Goal: Check status: Check status

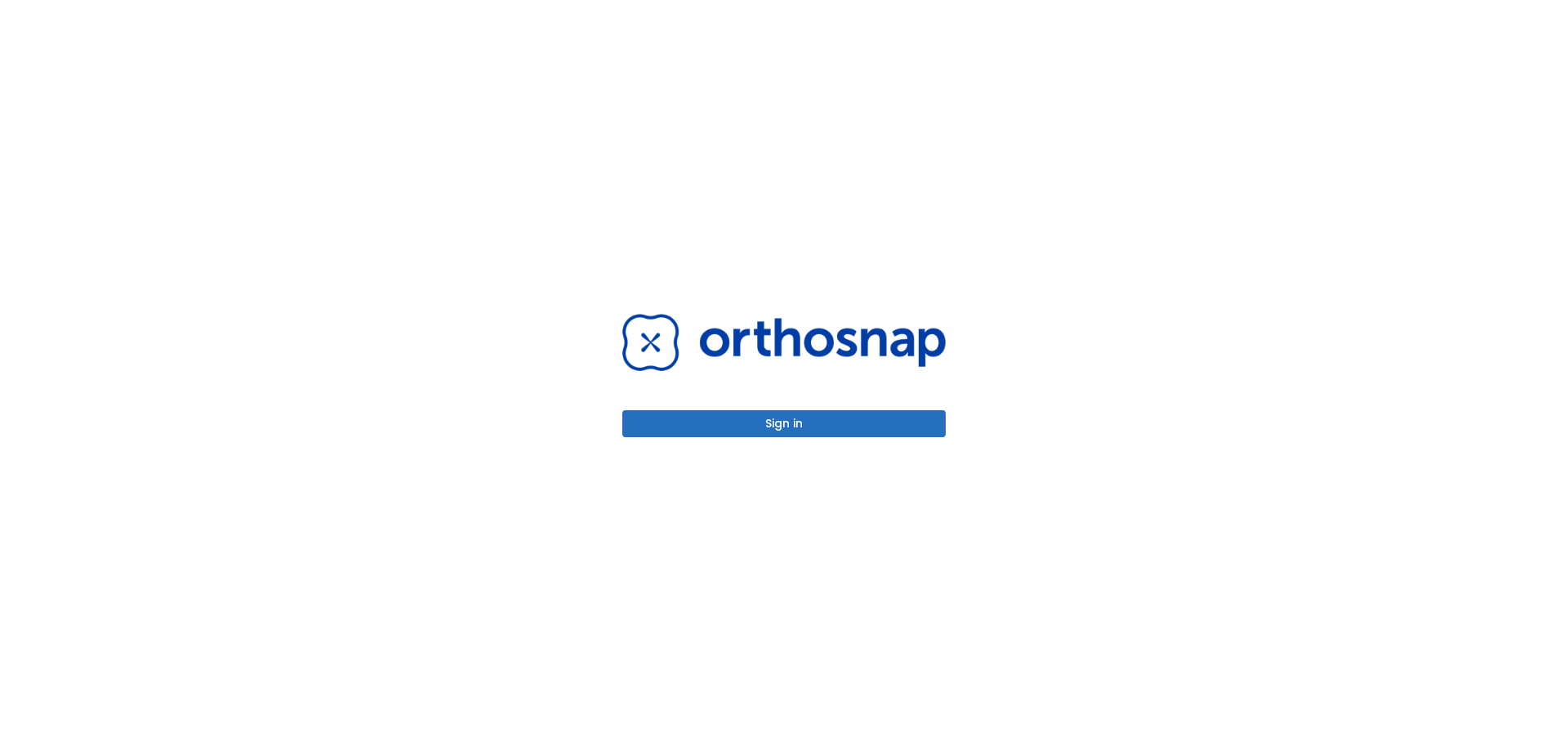
drag, startPoint x: 0, startPoint y: 0, endPoint x: 849, endPoint y: 439, distance: 955.8
click at [849, 439] on div "Sign in" at bounding box center [784, 376] width 362 height 751
click at [849, 431] on button "Sign in" at bounding box center [784, 423] width 324 height 27
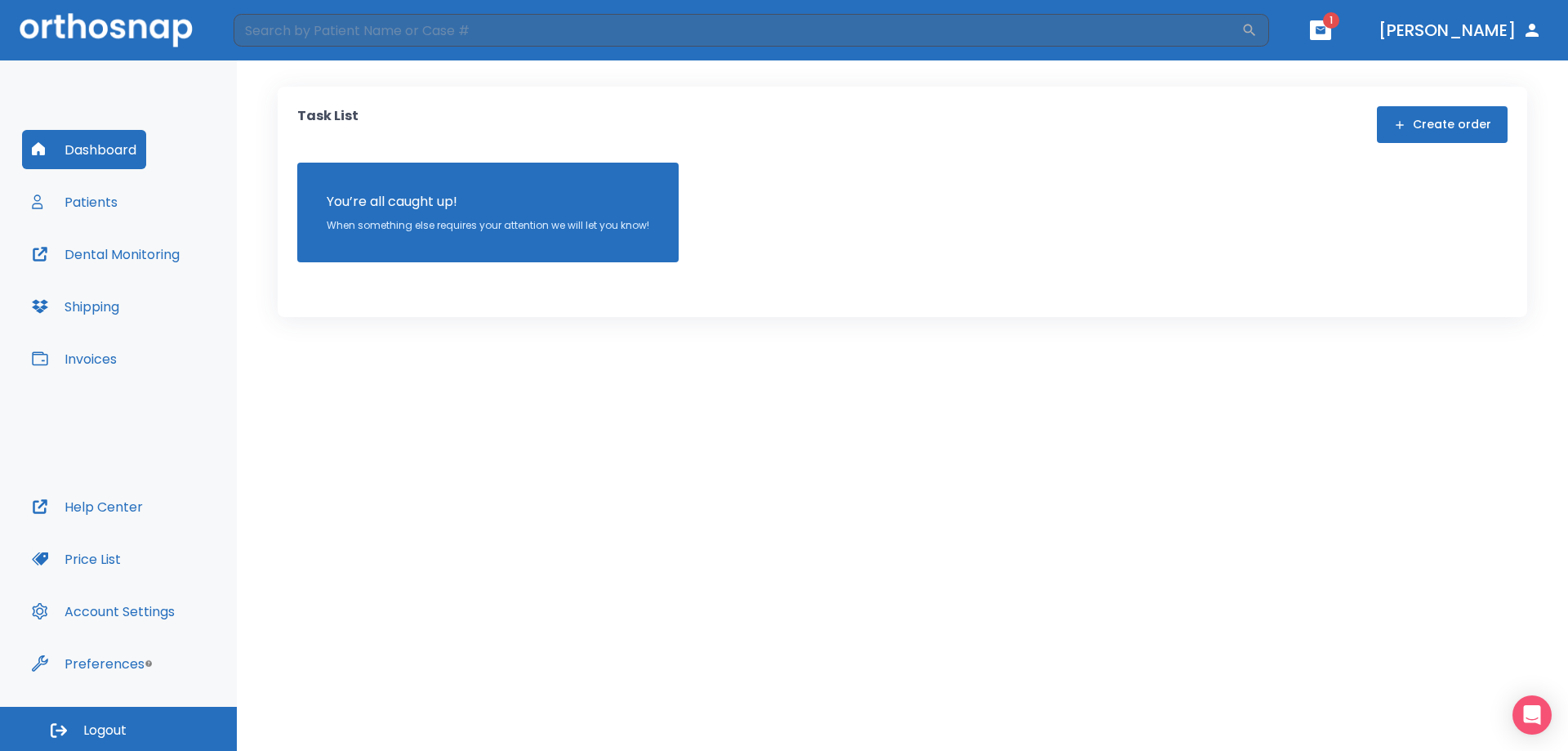
click at [68, 199] on button "Patients" at bounding box center [74, 202] width 105 height 40
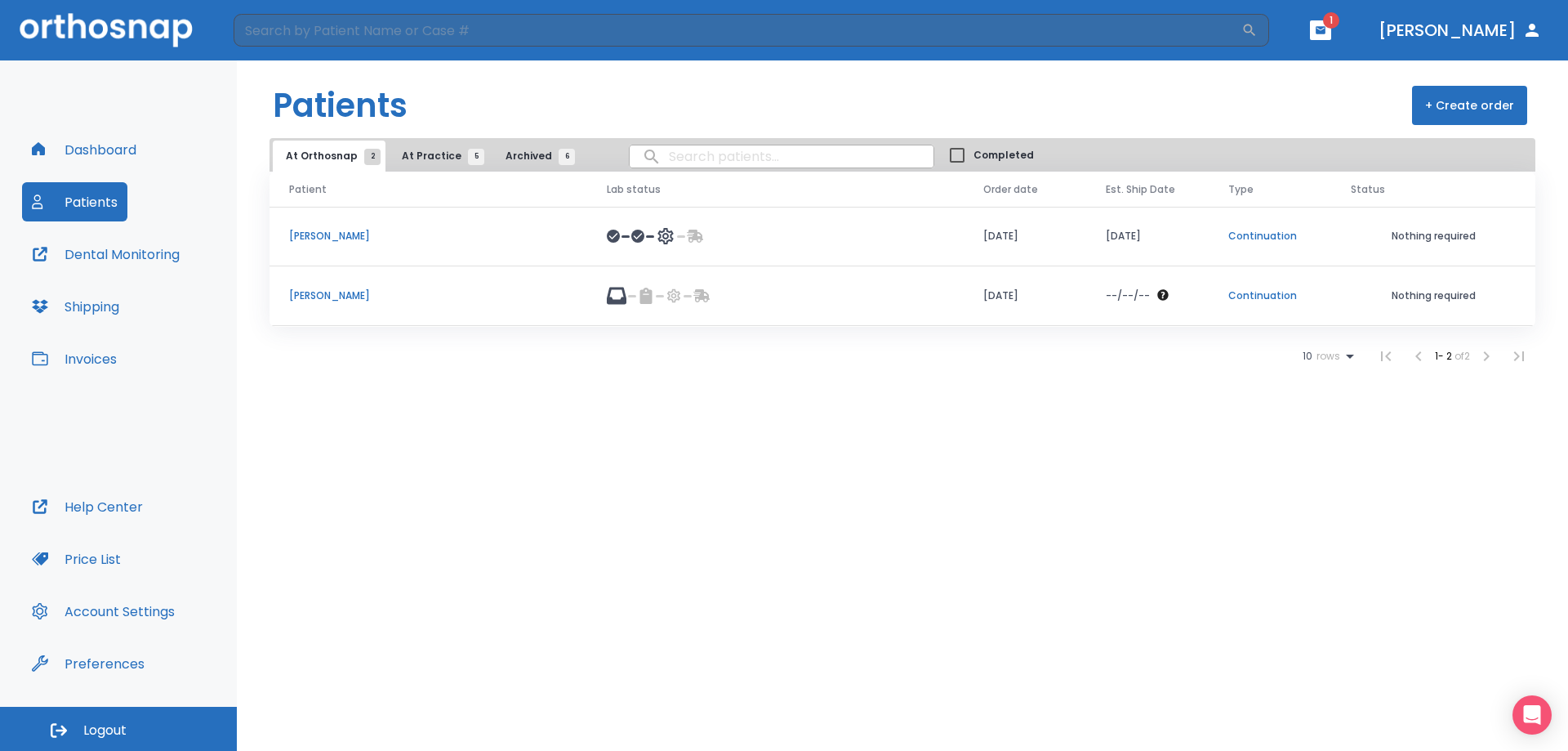
click at [331, 230] on p "[PERSON_NAME]" at bounding box center [428, 236] width 278 height 15
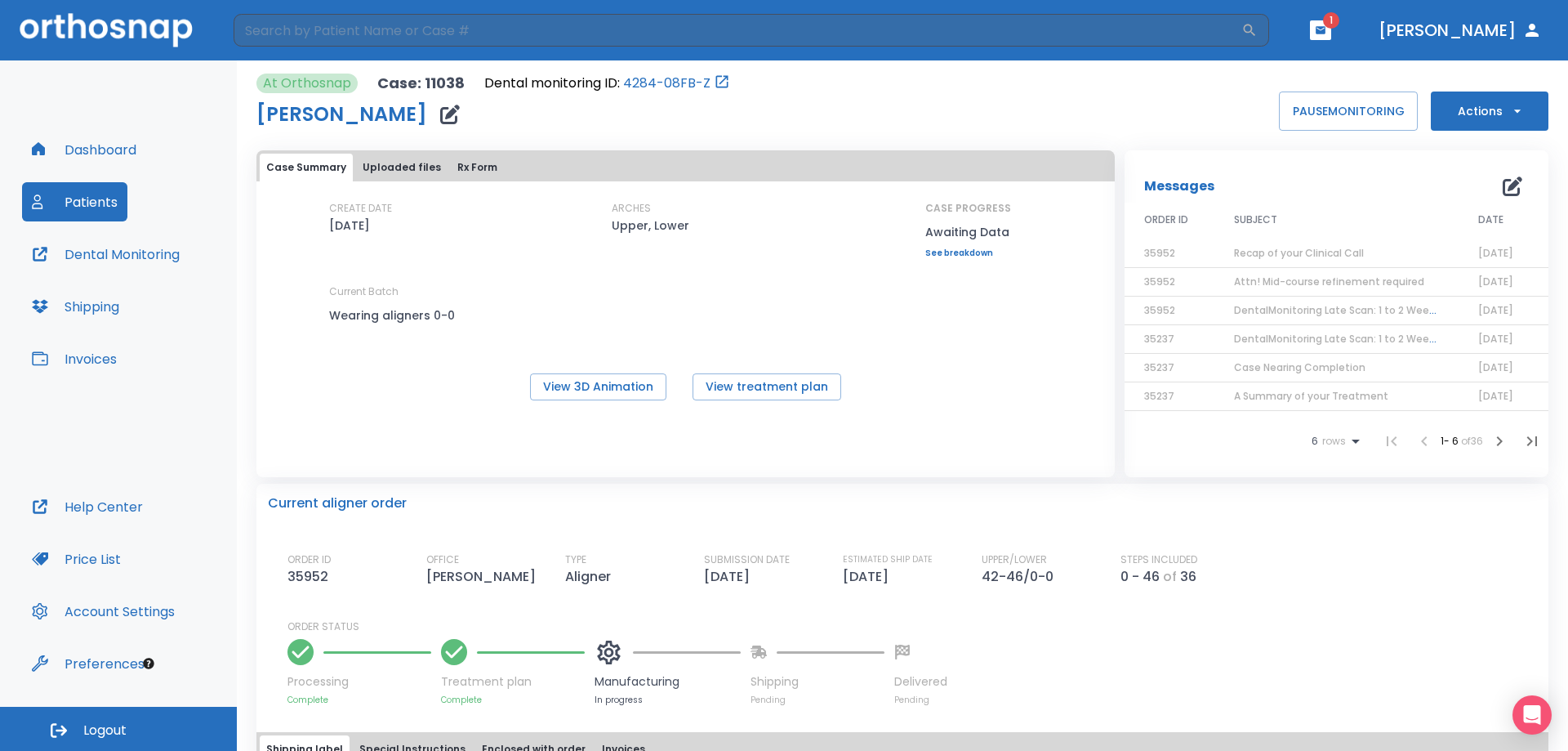
click at [1295, 254] on span "Recap of your Clinical Call" at bounding box center [1299, 252] width 130 height 14
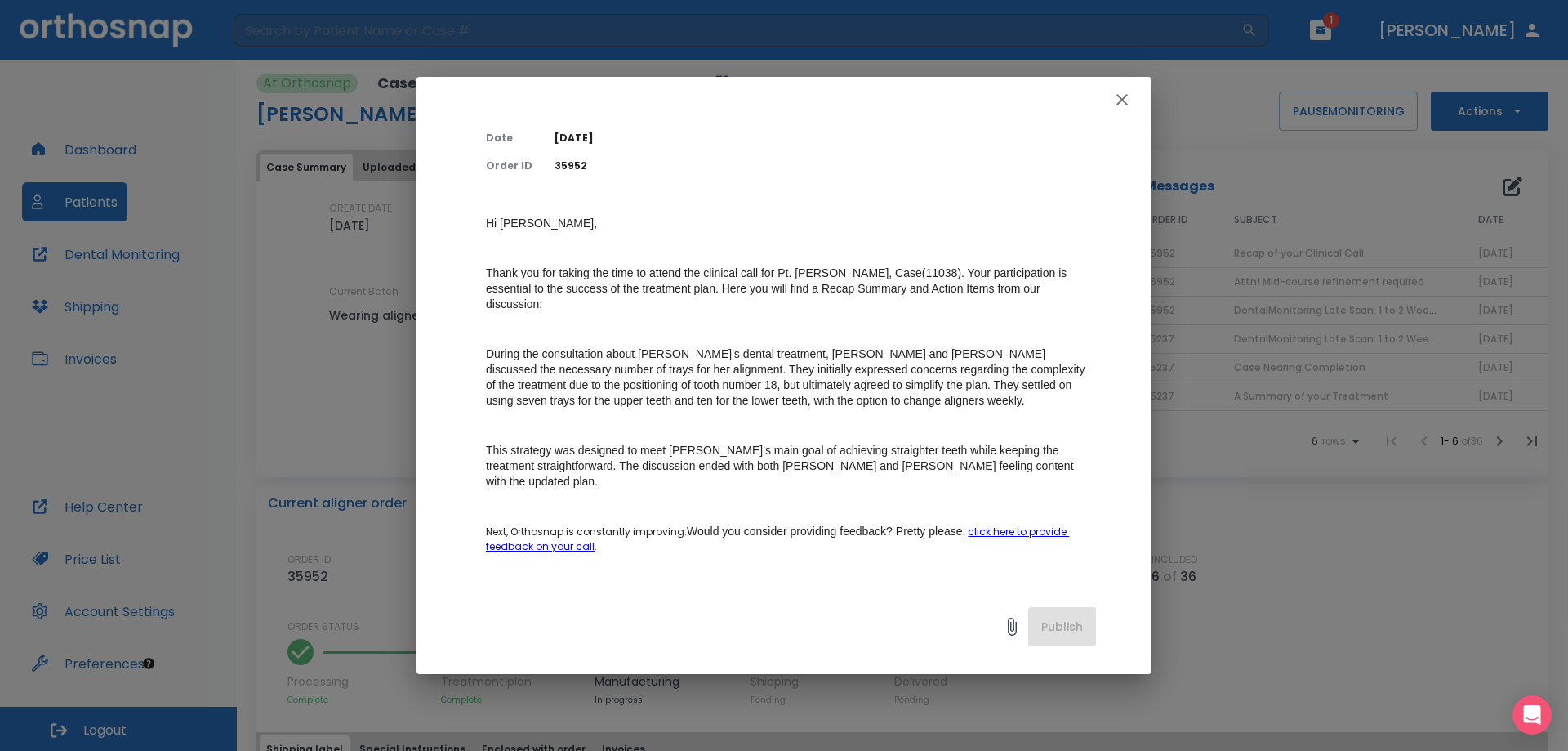
scroll to position [164, 0]
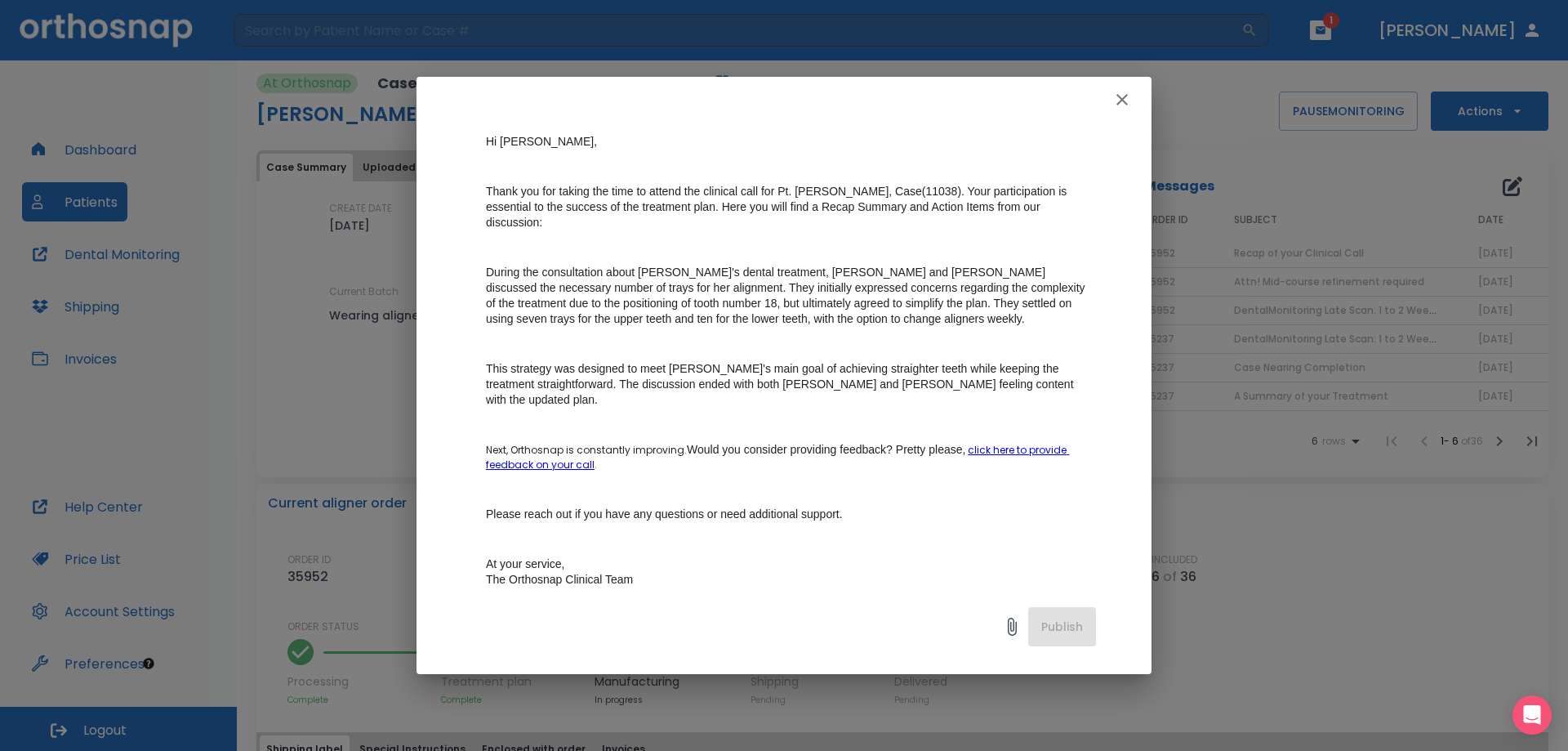
click at [1117, 103] on icon "button" at bounding box center [1122, 100] width 20 height 20
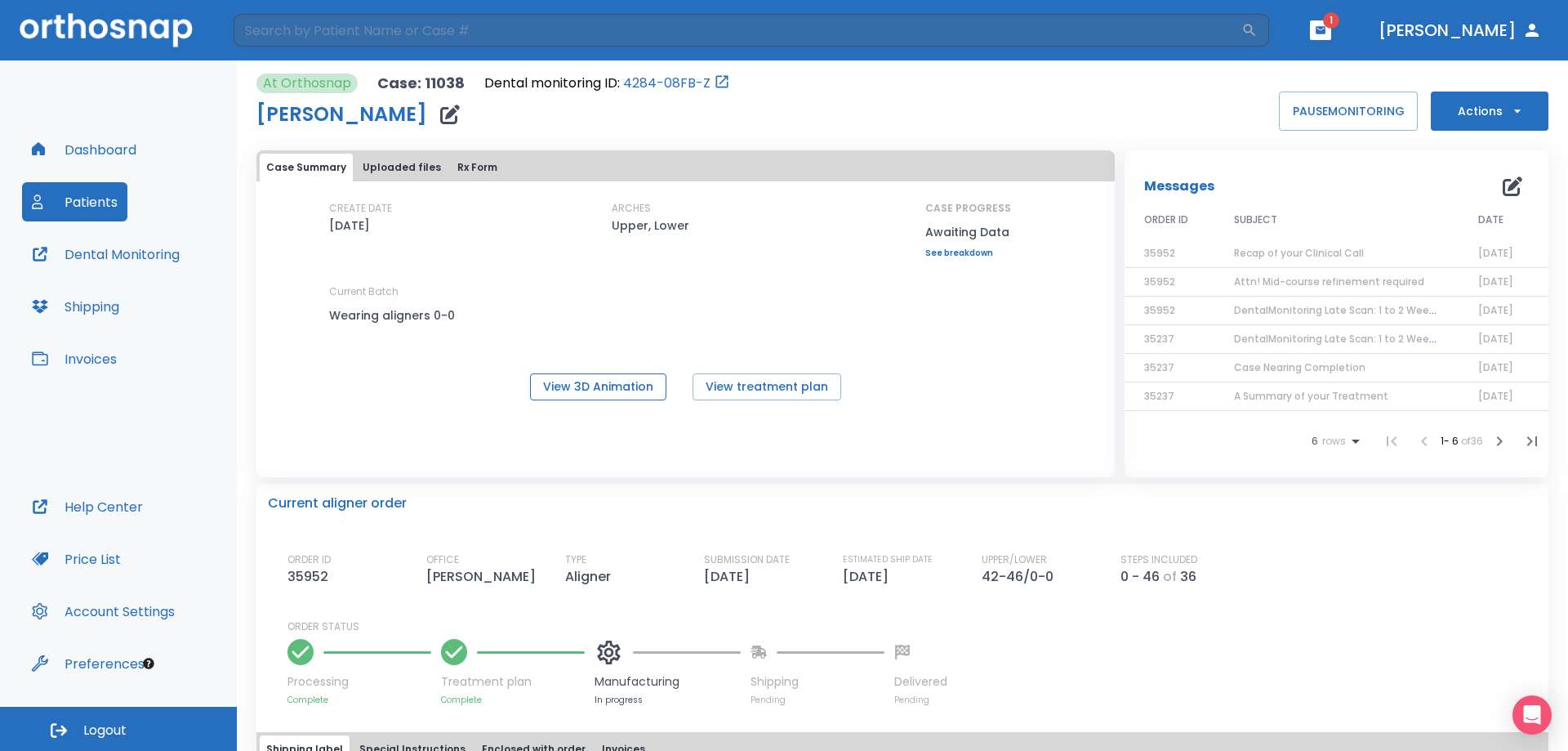
click at [538, 389] on button "View 3D Animation" at bounding box center [597, 387] width 136 height 27
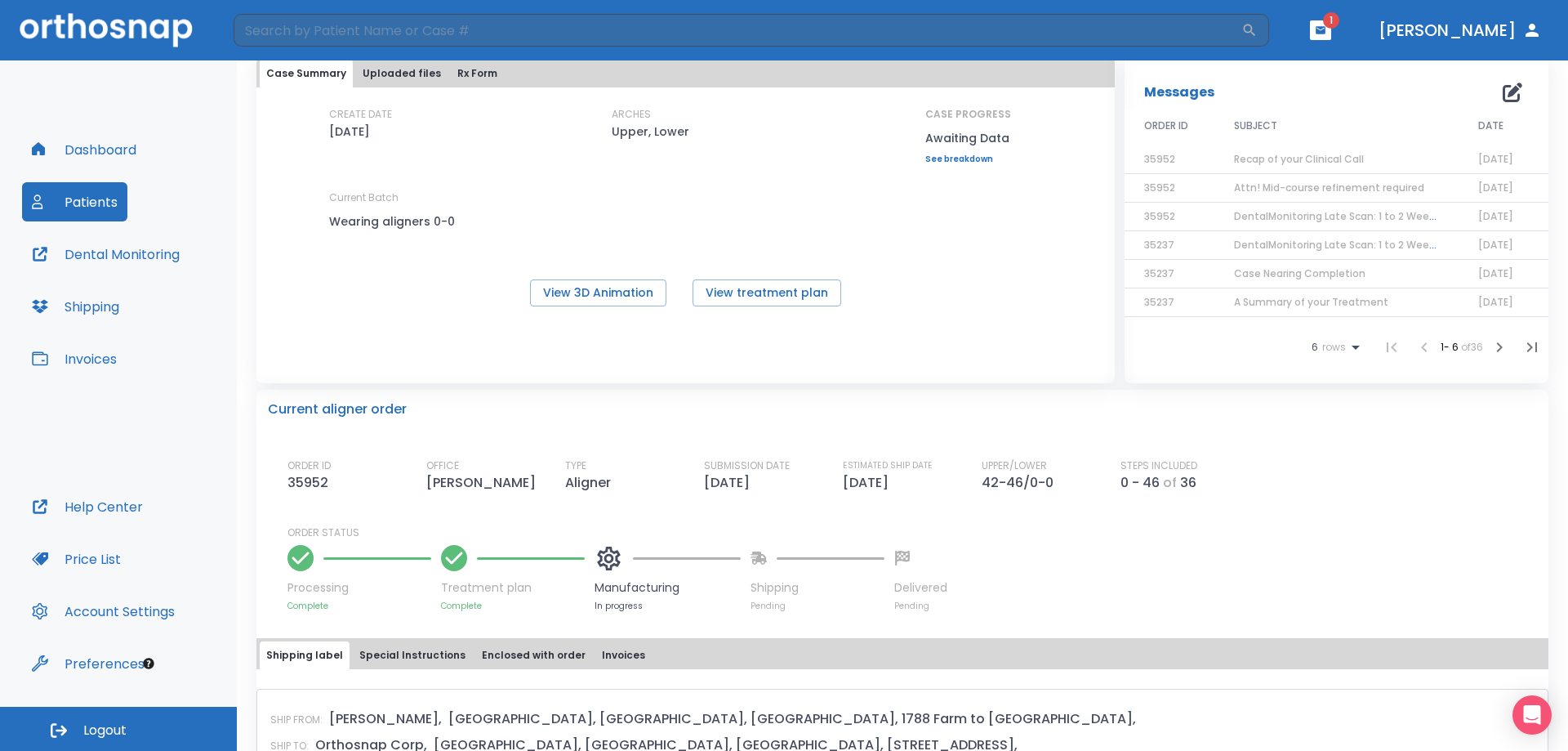
scroll to position [245, 0]
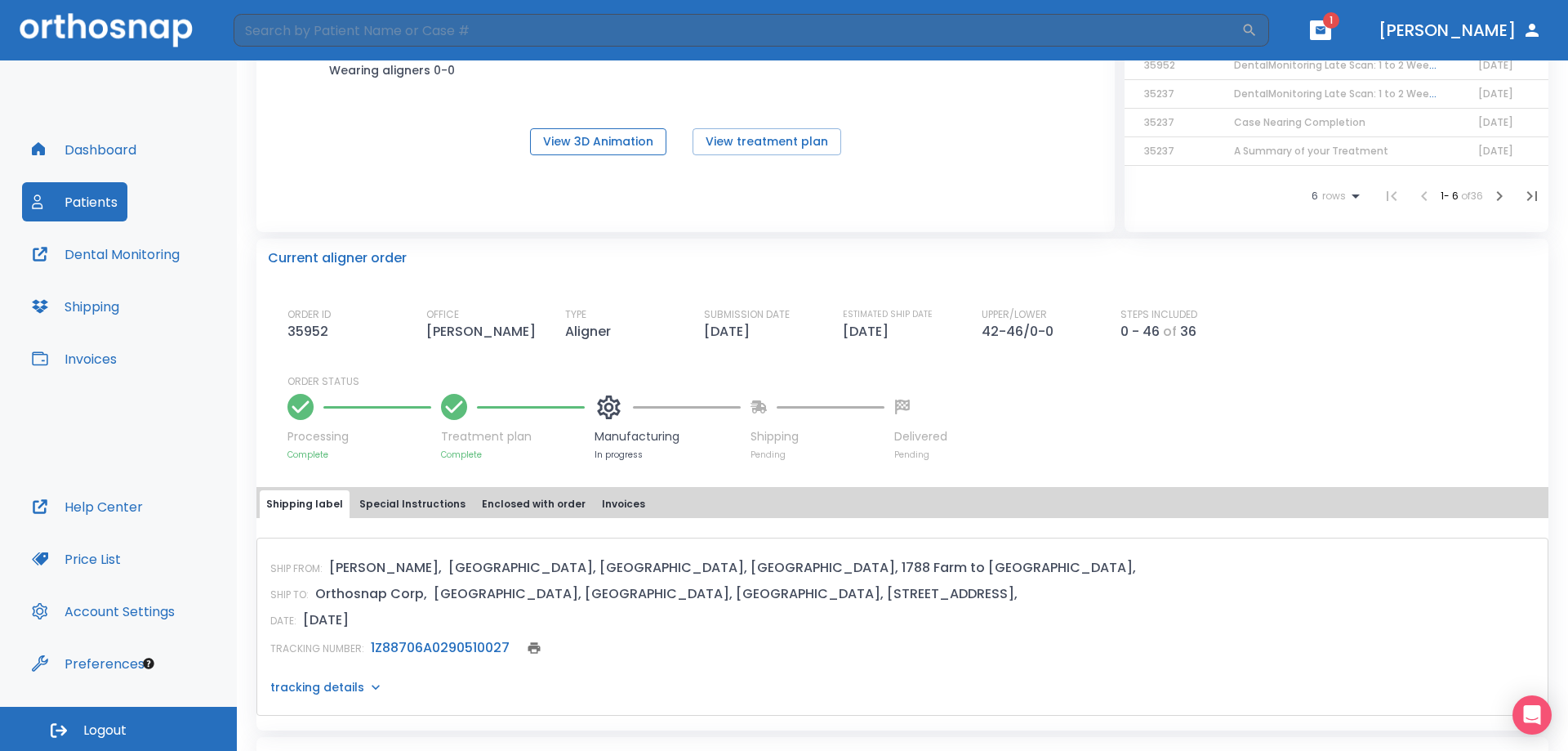
click at [614, 140] on button "View 3D Animation" at bounding box center [597, 141] width 136 height 27
click at [135, 265] on button "Dental Monitoring" at bounding box center [105, 254] width 167 height 40
